Goal: Browse casually

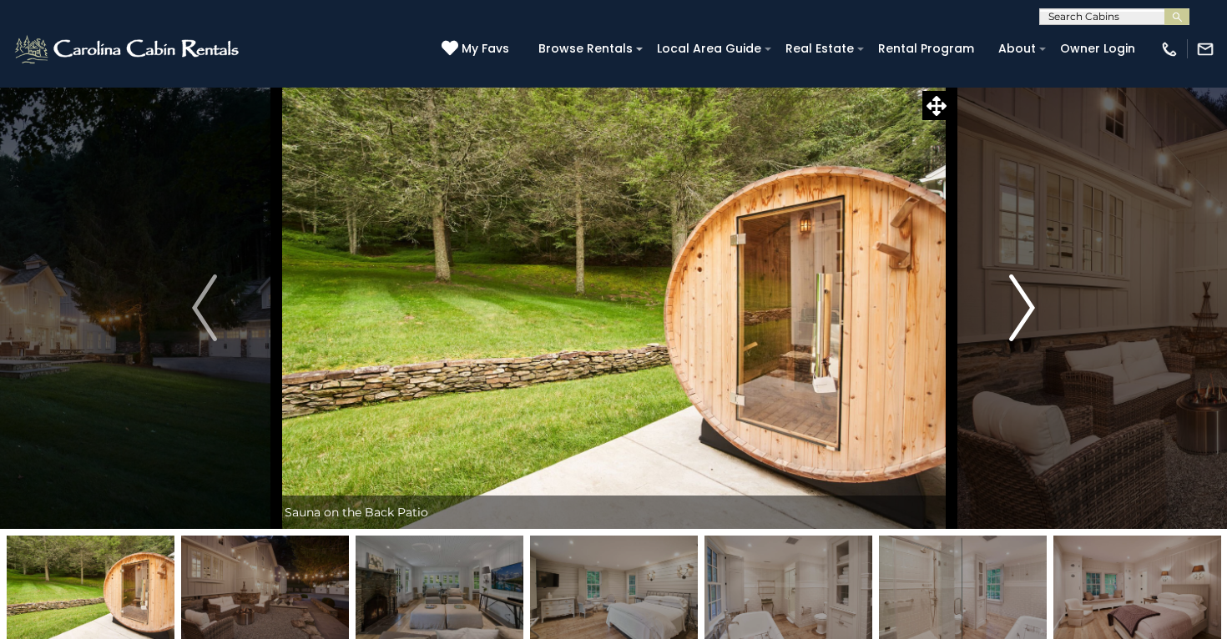
click at [1026, 323] on img "Next" at bounding box center [1022, 308] width 25 height 67
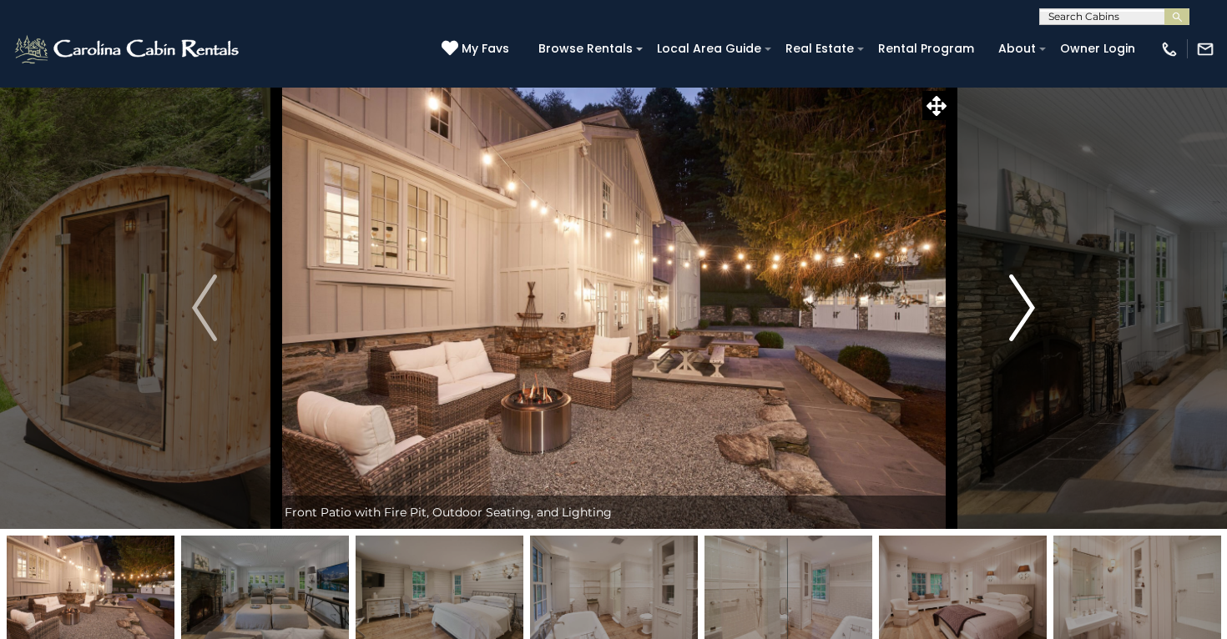
click at [1026, 323] on img "Next" at bounding box center [1022, 308] width 25 height 67
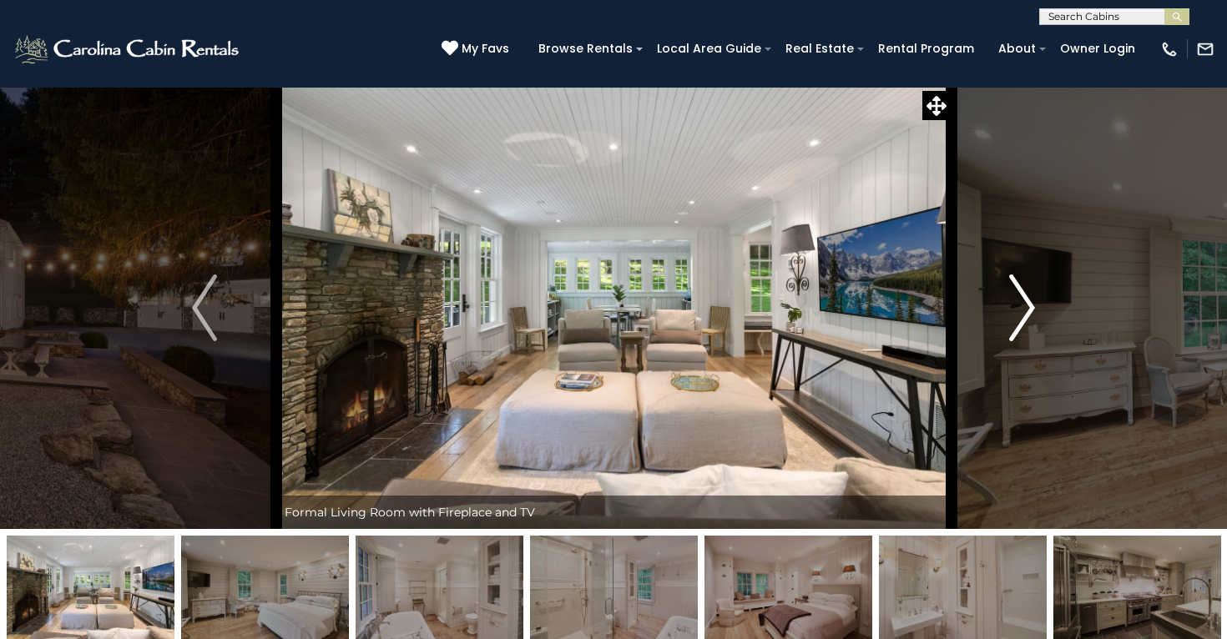
click at [1025, 325] on img "Next" at bounding box center [1022, 308] width 25 height 67
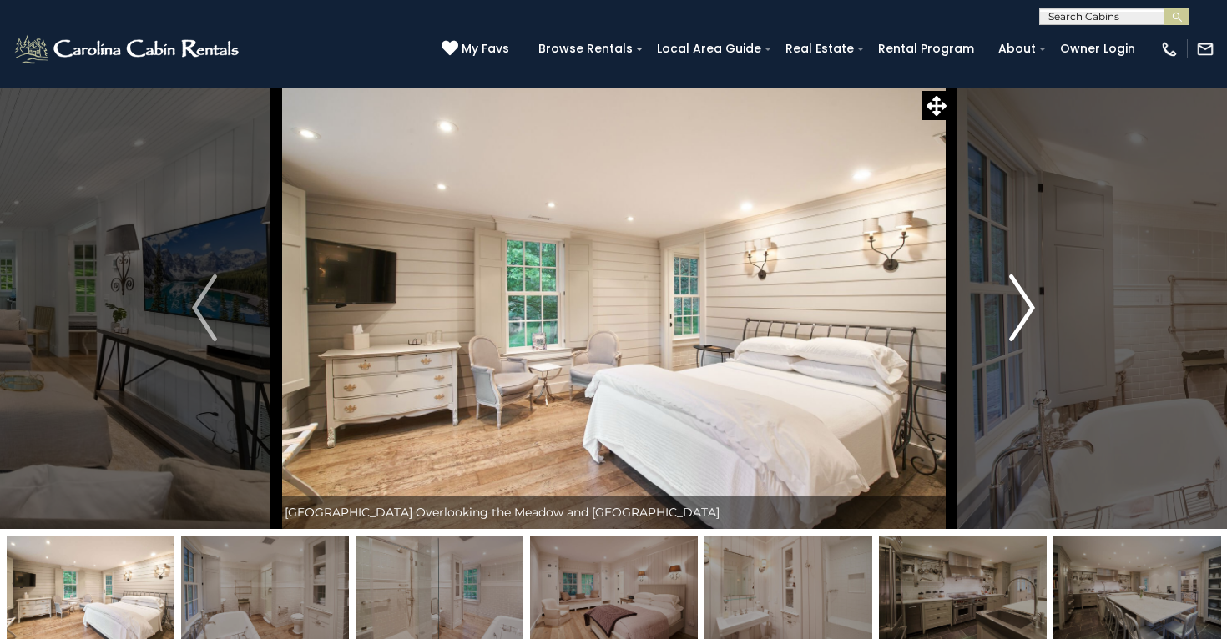
click at [1025, 325] on img "Next" at bounding box center [1022, 308] width 25 height 67
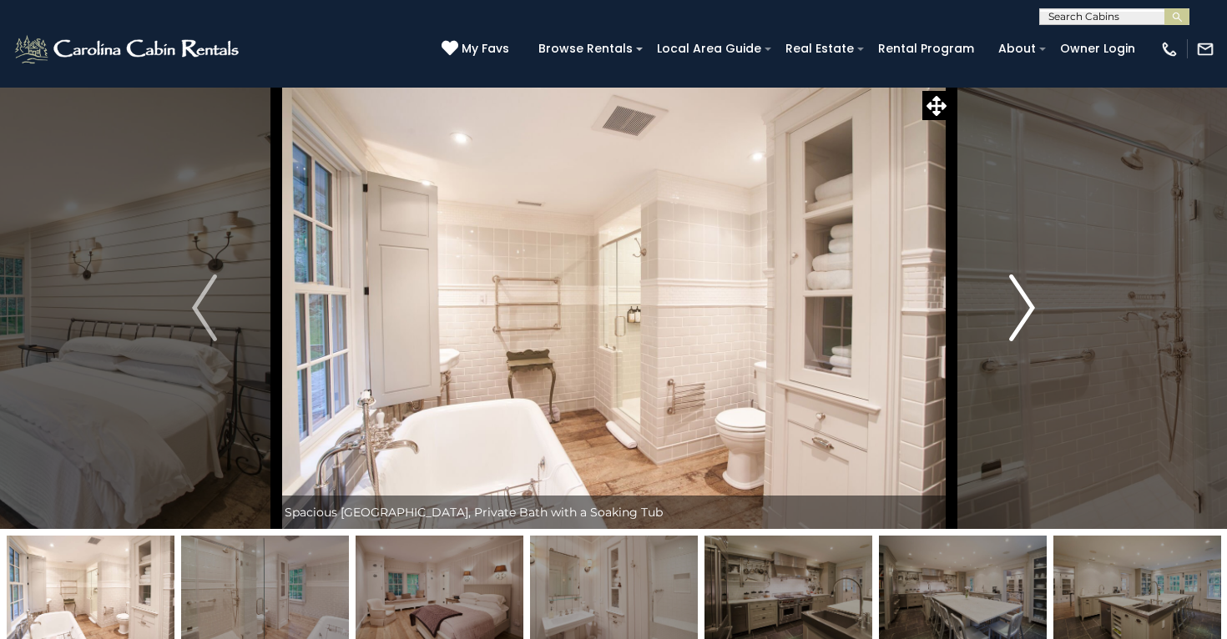
click at [1021, 322] on img "Next" at bounding box center [1022, 308] width 25 height 67
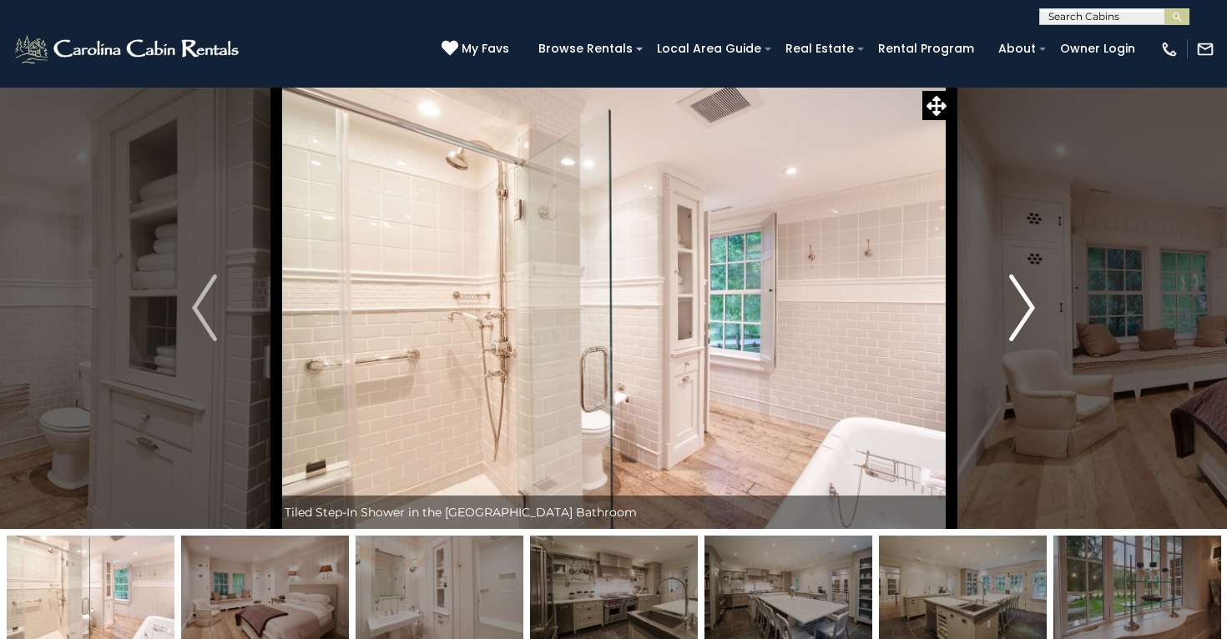
click at [1021, 322] on img "Next" at bounding box center [1022, 308] width 25 height 67
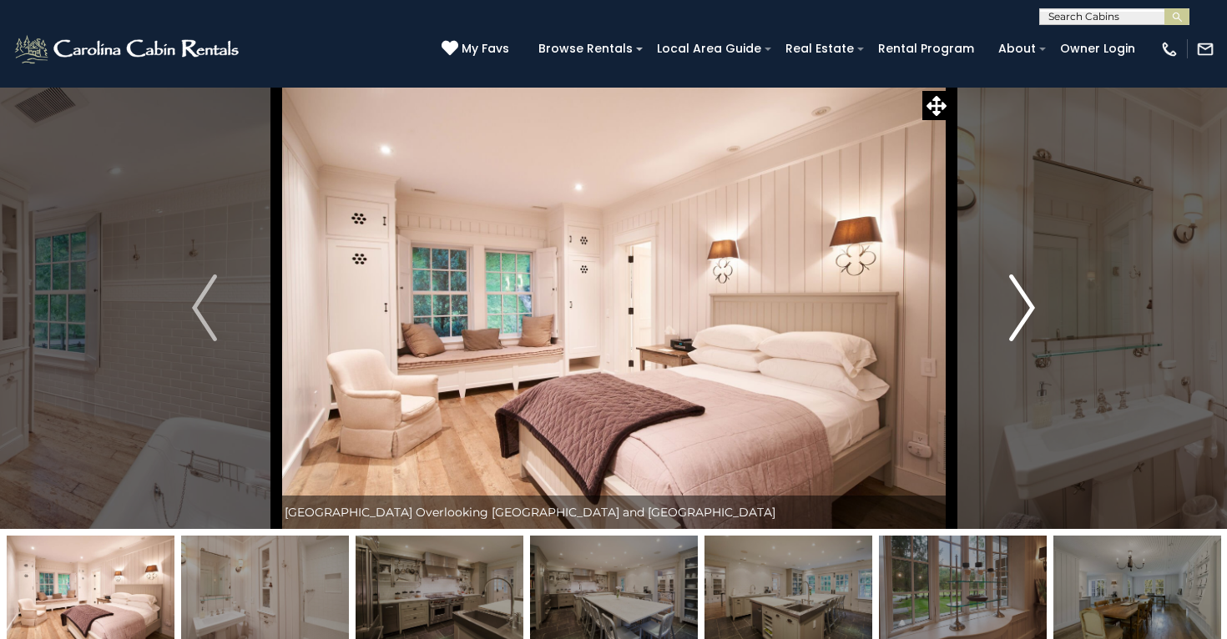
click at [1021, 322] on img "Next" at bounding box center [1022, 308] width 25 height 67
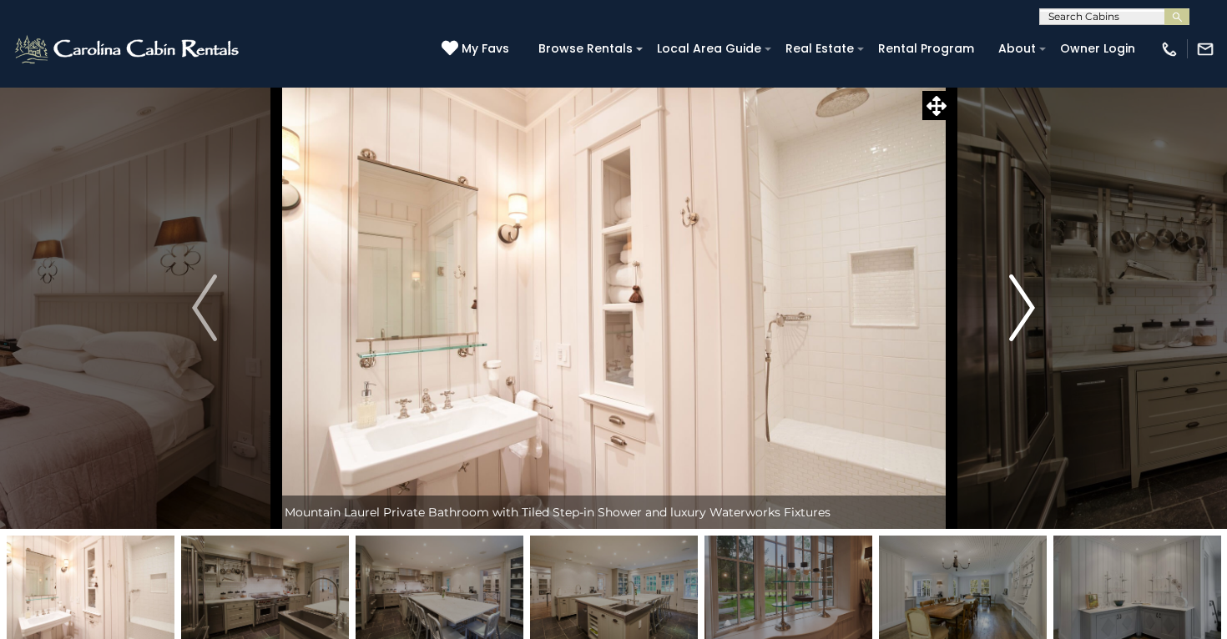
click at [1021, 323] on img "Next" at bounding box center [1022, 308] width 25 height 67
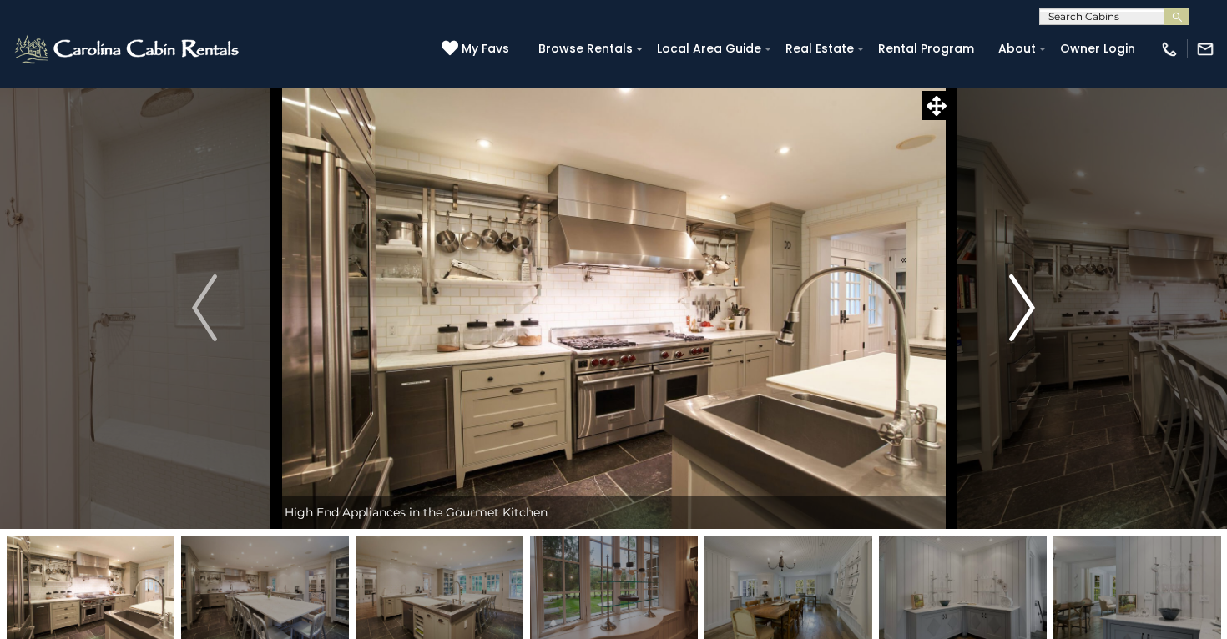
click at [1021, 323] on img "Next" at bounding box center [1022, 308] width 25 height 67
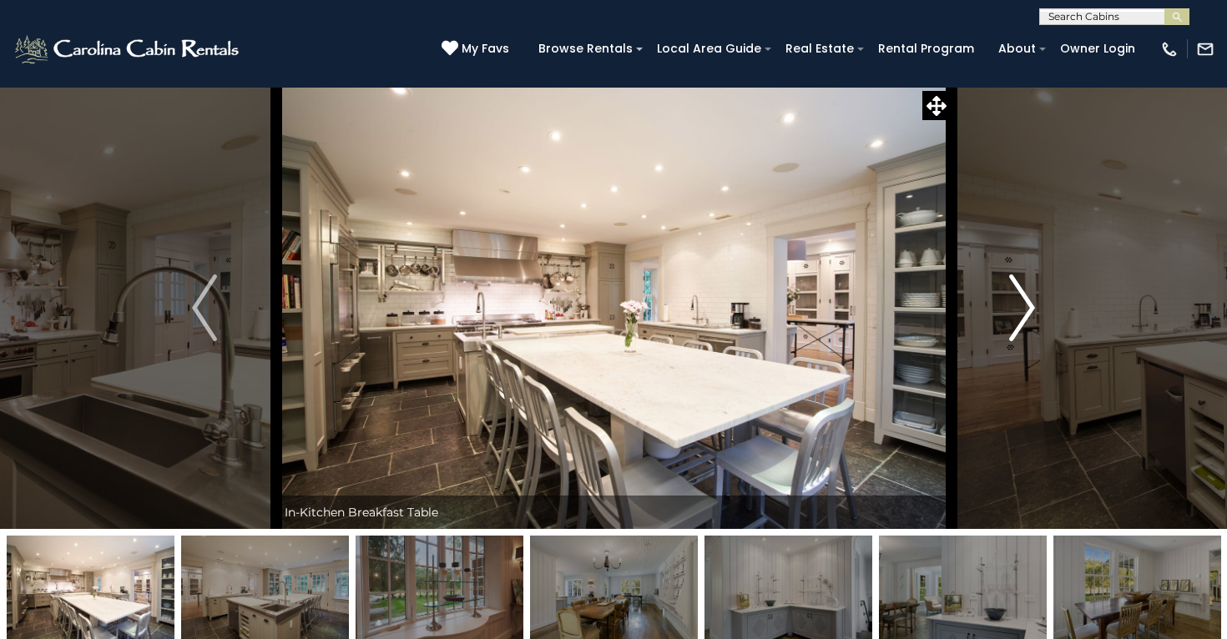
click at [1021, 323] on img "Next" at bounding box center [1022, 308] width 25 height 67
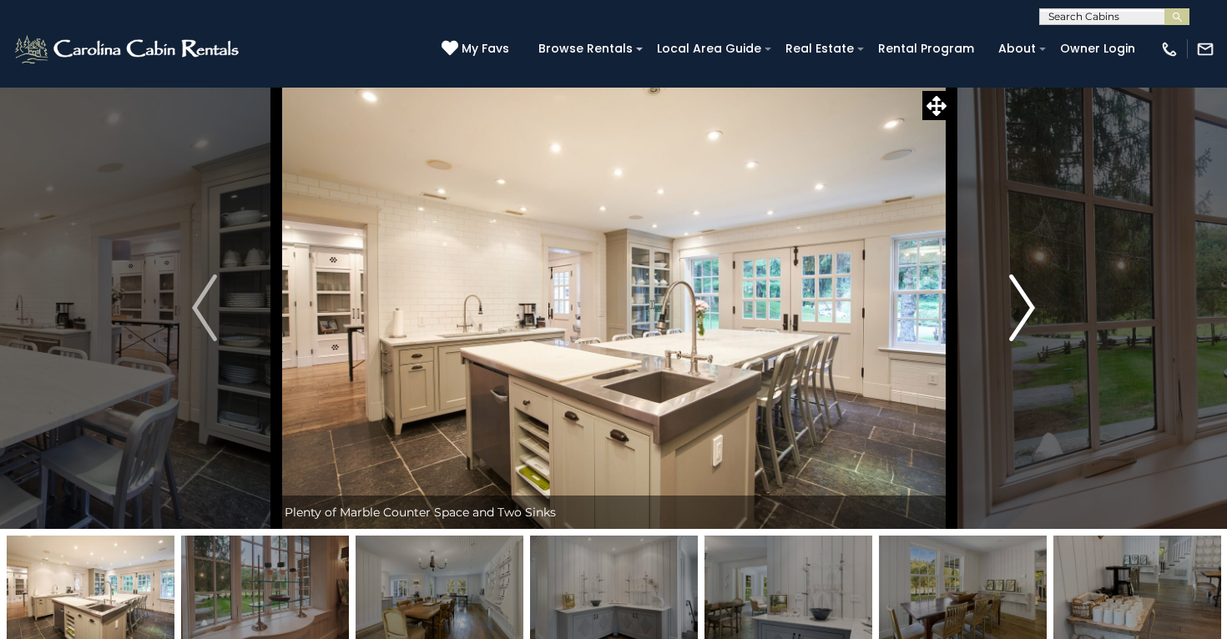
click at [1021, 323] on img "Next" at bounding box center [1022, 308] width 25 height 67
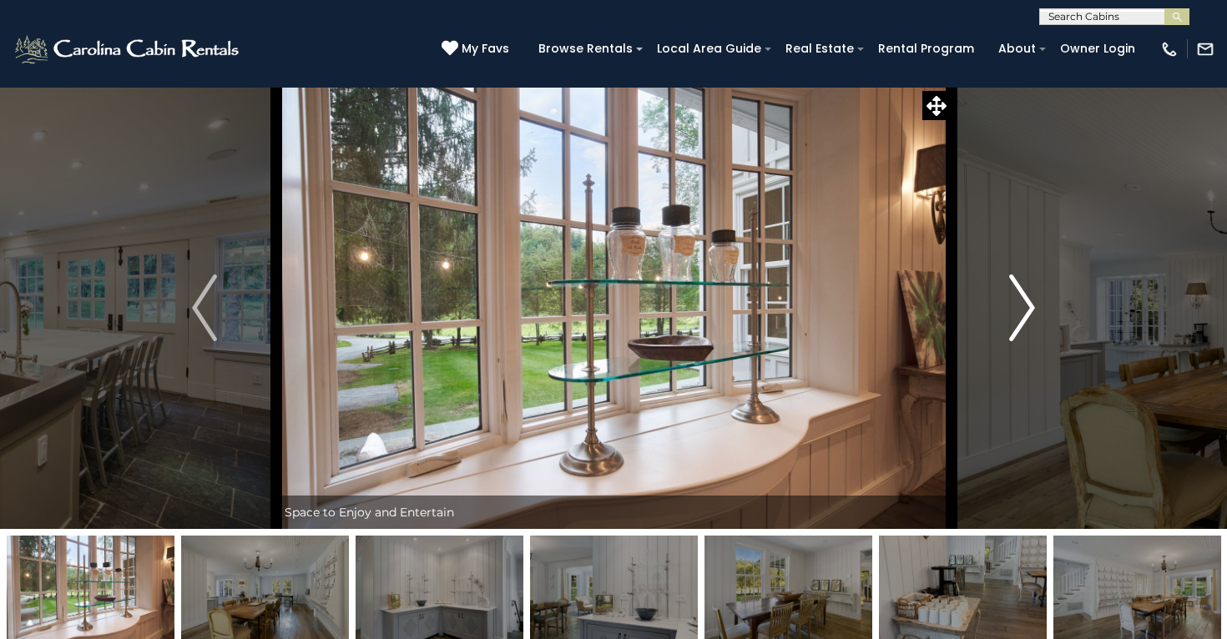
click at [1020, 327] on img "Next" at bounding box center [1022, 308] width 25 height 67
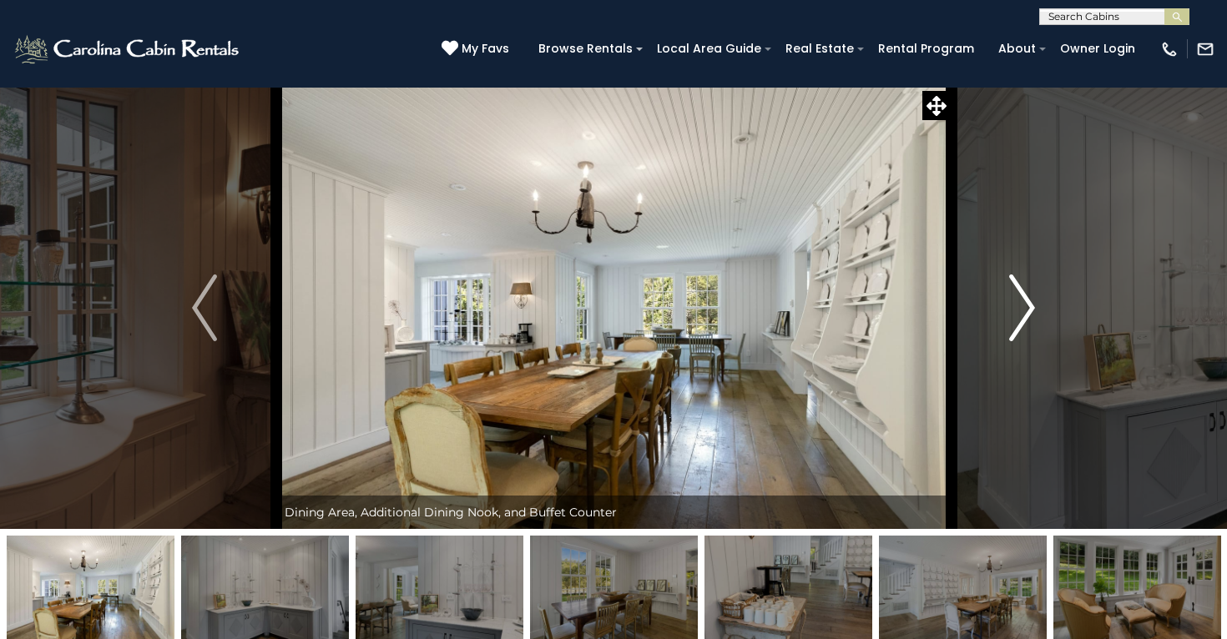
click at [1020, 328] on img "Next" at bounding box center [1022, 308] width 25 height 67
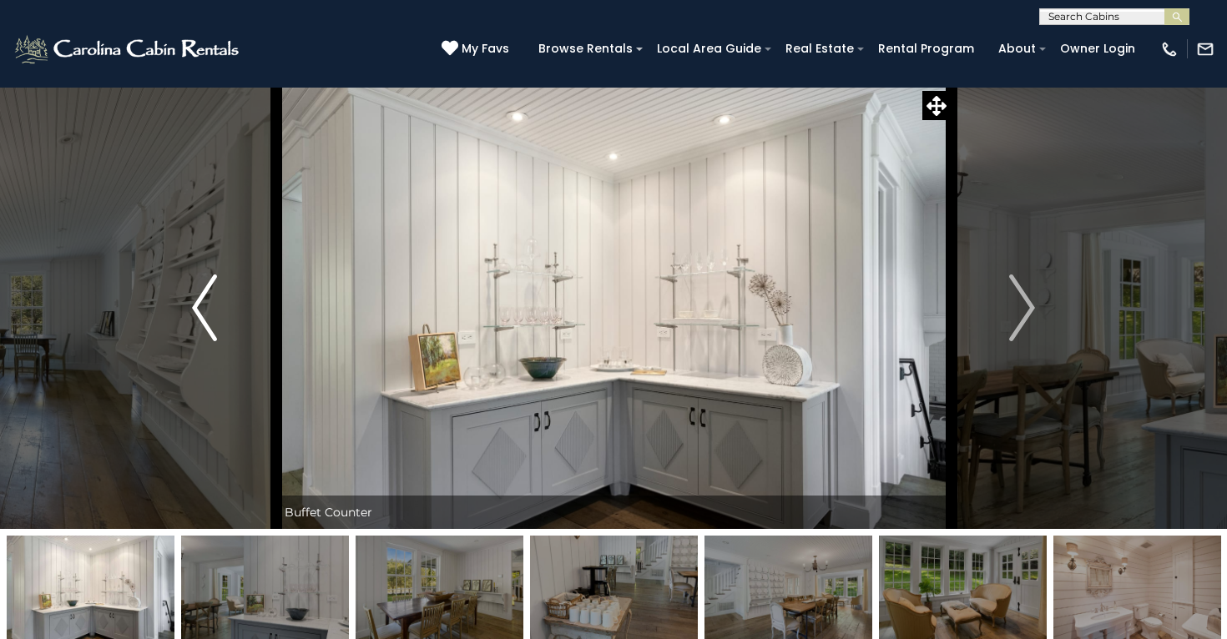
click at [199, 310] on img "Previous" at bounding box center [204, 308] width 25 height 67
